Goal: Transaction & Acquisition: Purchase product/service

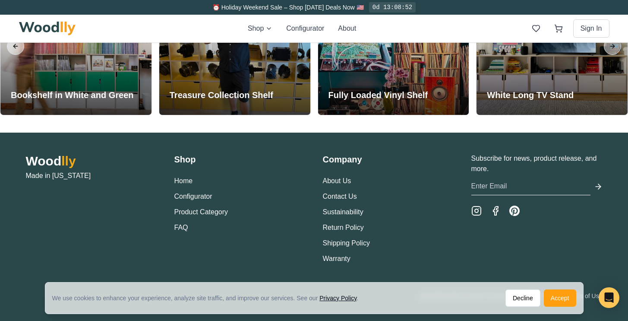
scroll to position [2005, 0]
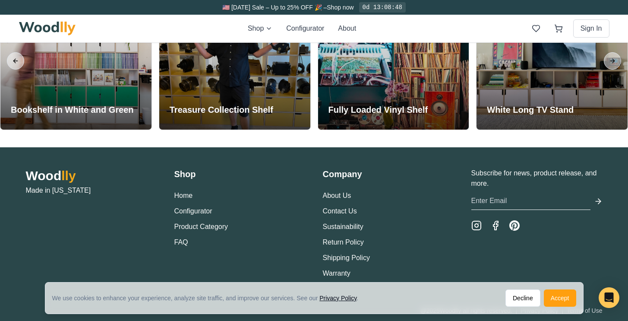
click at [344, 181] on div "Company About Us Contact Us Sustainability Return Policy Shipping Policy Warran…" at bounding box center [388, 223] width 131 height 110
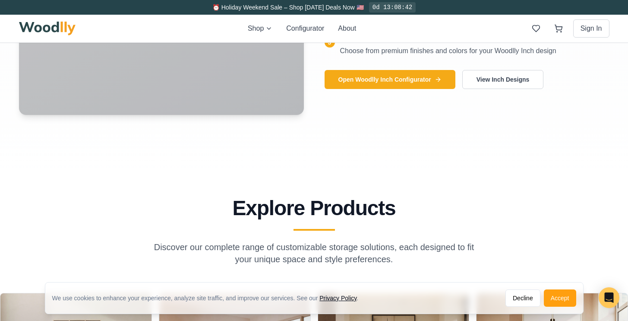
scroll to position [336, 0]
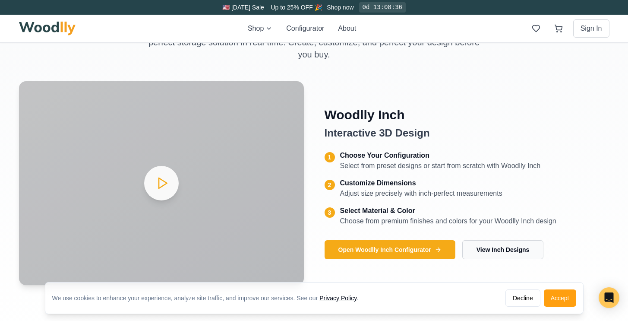
click at [527, 247] on button "View Inch Designs" at bounding box center [503, 249] width 82 height 19
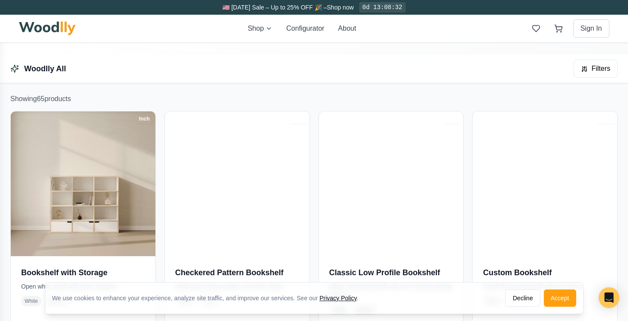
scroll to position [306, 0]
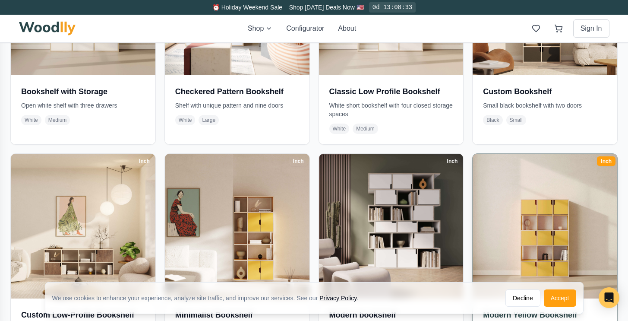
click at [566, 216] on img at bounding box center [544, 225] width 151 height 151
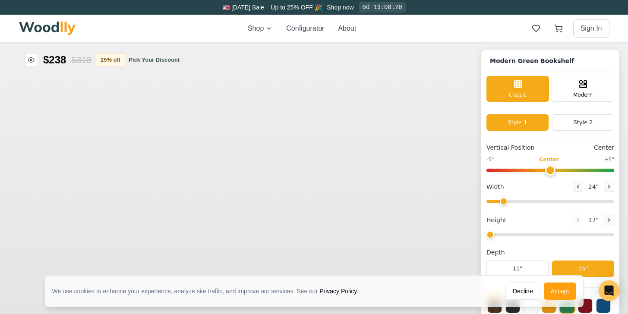
type input "45"
type input "5"
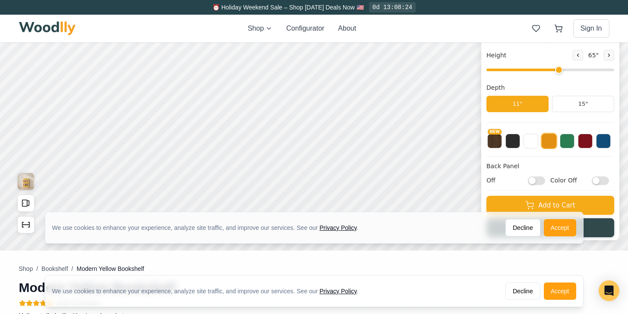
scroll to position [147, 0]
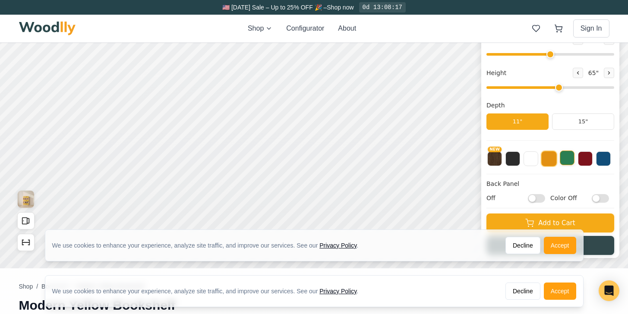
click at [571, 160] on button at bounding box center [567, 158] width 15 height 15
click at [595, 122] on button "15"" at bounding box center [583, 121] width 62 height 16
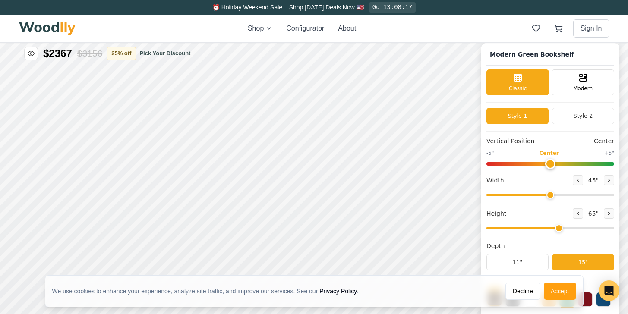
scroll to position [0, 0]
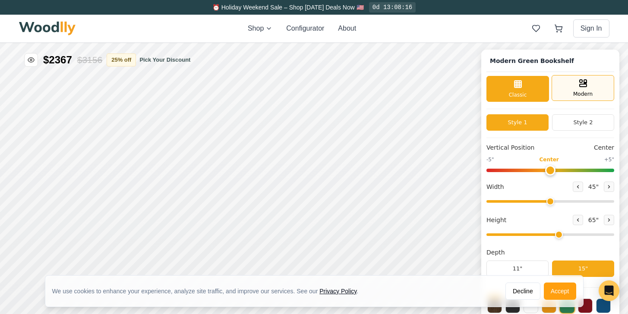
click at [590, 91] on span "Modern" at bounding box center [582, 94] width 19 height 8
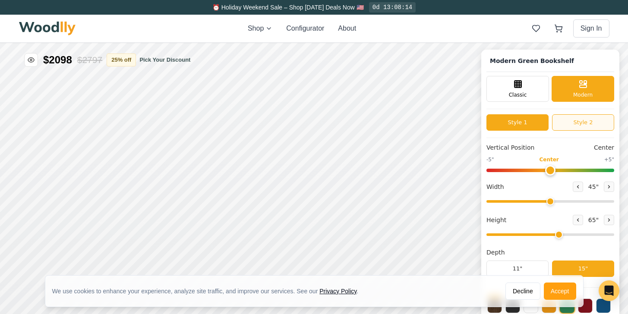
click at [596, 121] on button "Style 2" at bounding box center [583, 122] width 62 height 16
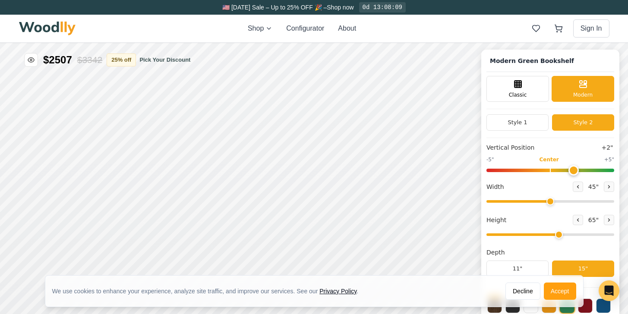
click at [575, 169] on input "range" at bounding box center [550, 170] width 128 height 3
drag, startPoint x: 575, startPoint y: 168, endPoint x: 629, endPoint y: 178, distance: 55.6
type input "5"
click at [614, 172] on input "range" at bounding box center [550, 170] width 128 height 3
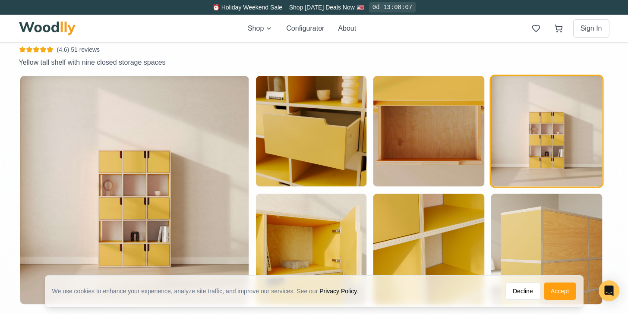
scroll to position [184, 0]
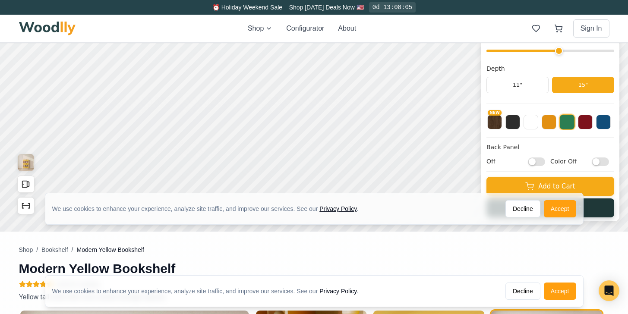
click at [559, 208] on button "Accept" at bounding box center [560, 208] width 32 height 17
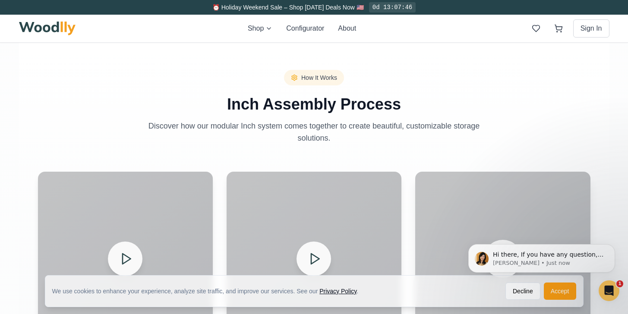
scroll to position [347, 0]
